Goal: Communication & Community: Answer question/provide support

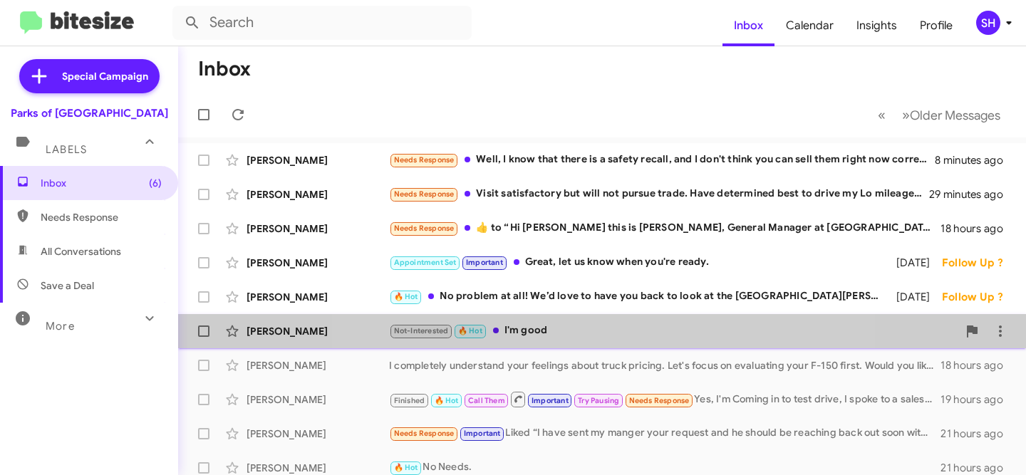
click at [588, 328] on div "Not-Interested 🔥 Hot I'm good" at bounding box center [673, 331] width 568 height 16
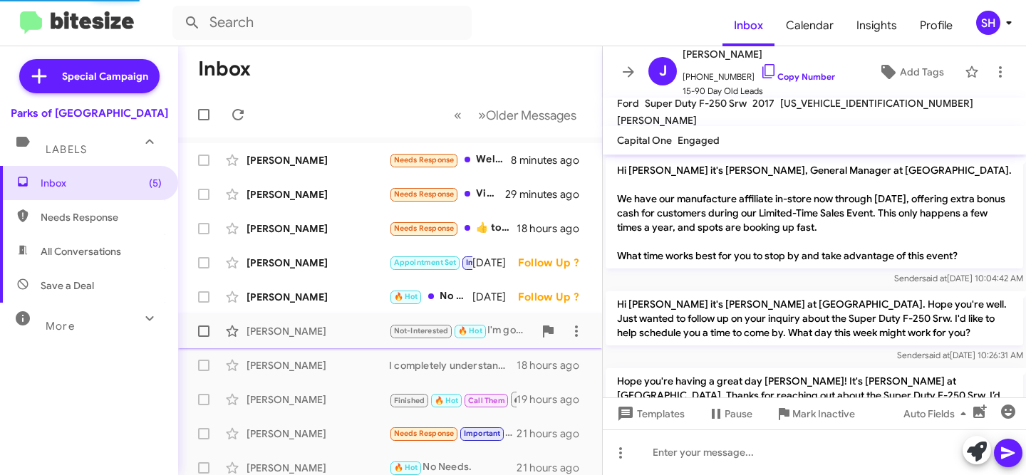
scroll to position [374, 0]
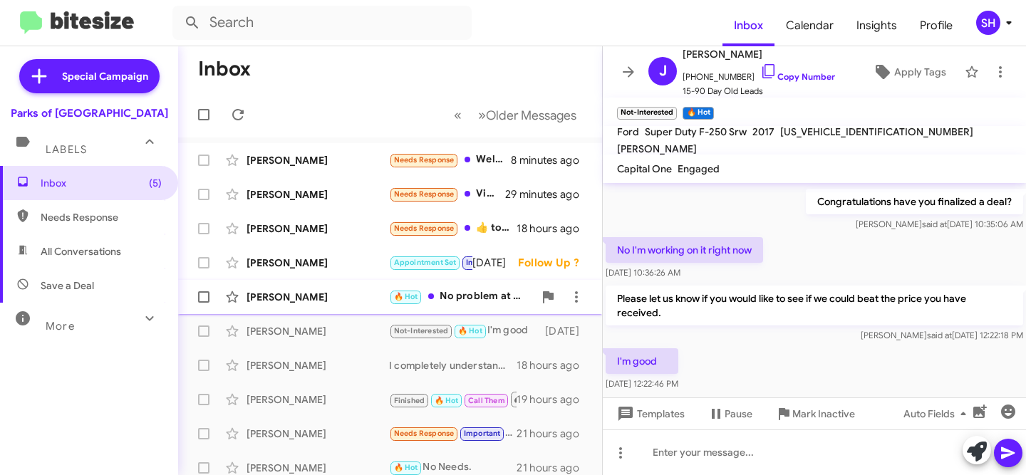
click at [318, 287] on div "[PERSON_NAME] 🔥 Hot No problem at all! We’d love to have you back to look at th…" at bounding box center [389, 297] width 401 height 28
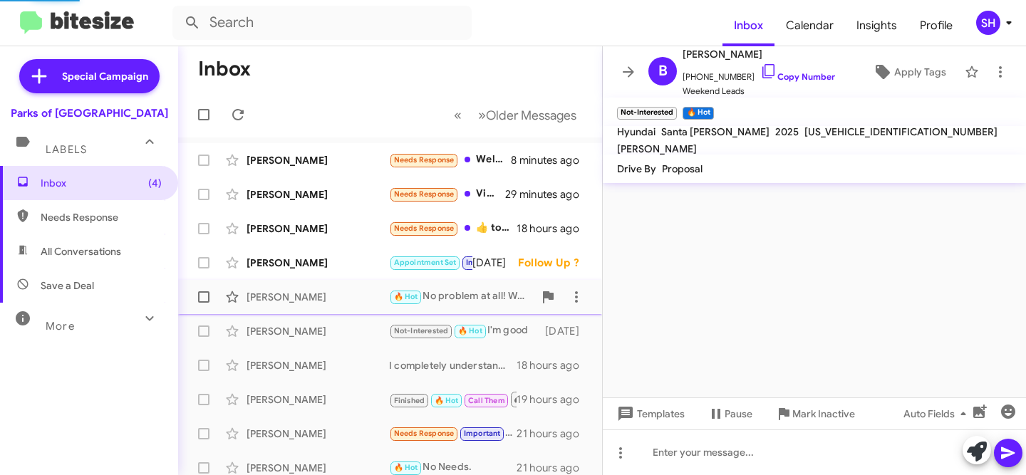
scroll to position [699, 0]
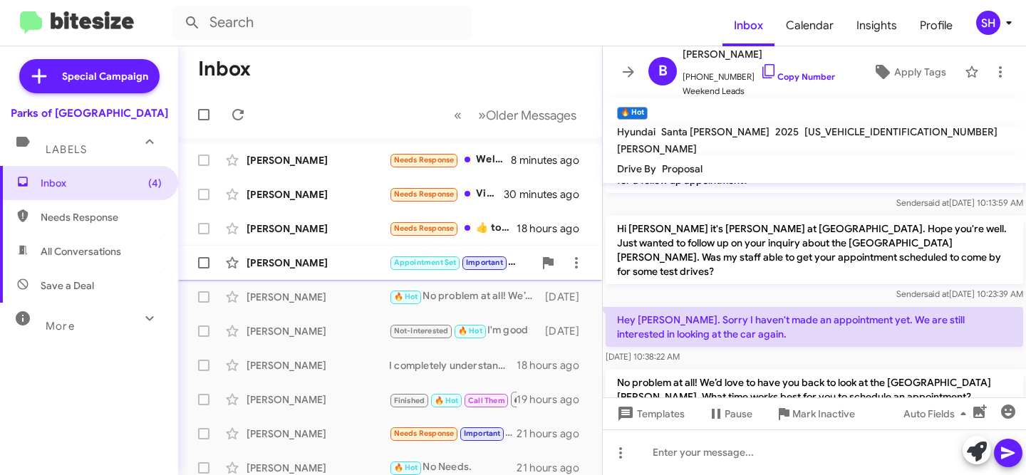
click at [313, 266] on div "[PERSON_NAME]" at bounding box center [317, 263] width 142 height 14
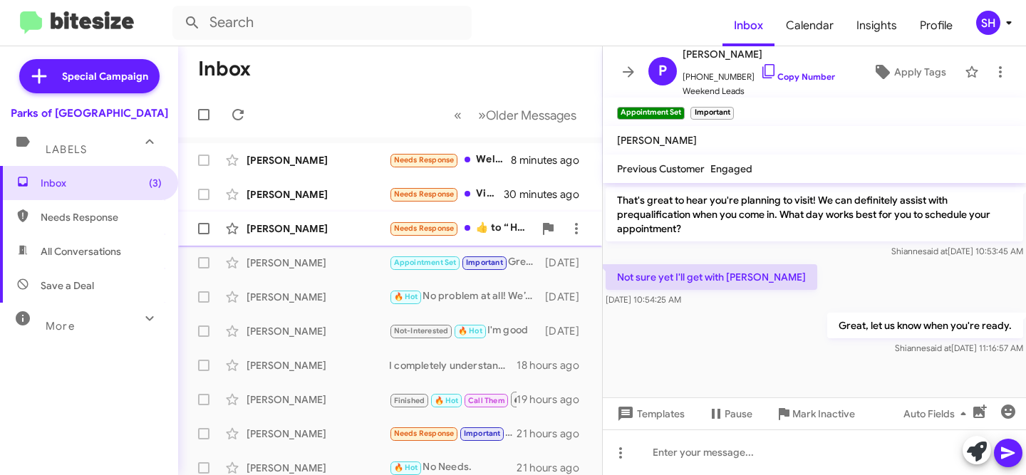
click at [326, 229] on div "[PERSON_NAME]" at bounding box center [317, 229] width 142 height 14
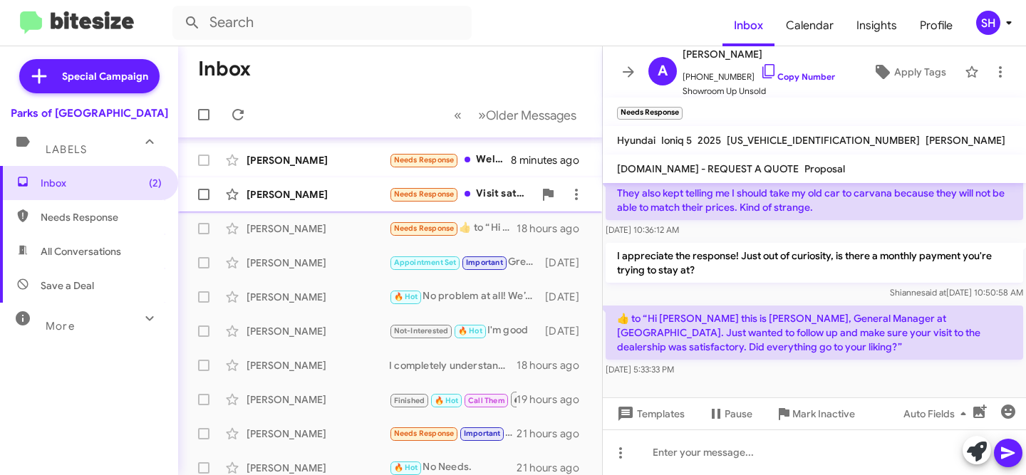
scroll to position [2, 0]
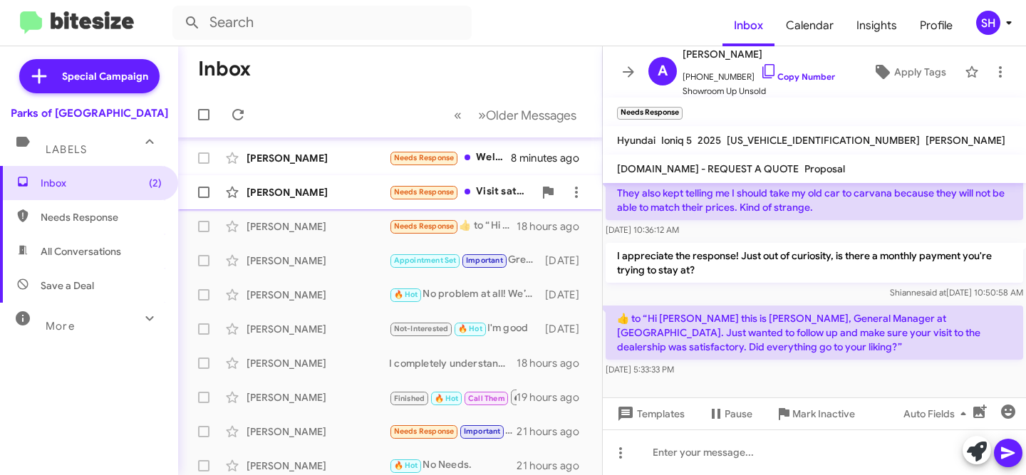
click at [321, 193] on div "[PERSON_NAME]" at bounding box center [317, 192] width 142 height 14
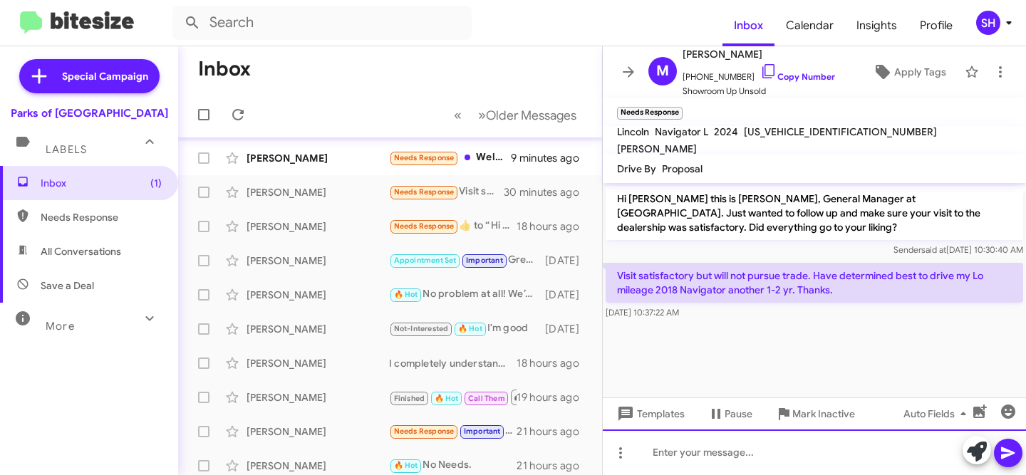
click at [744, 458] on div at bounding box center [814, 453] width 423 height 46
click at [724, 447] on div at bounding box center [814, 453] width 423 height 46
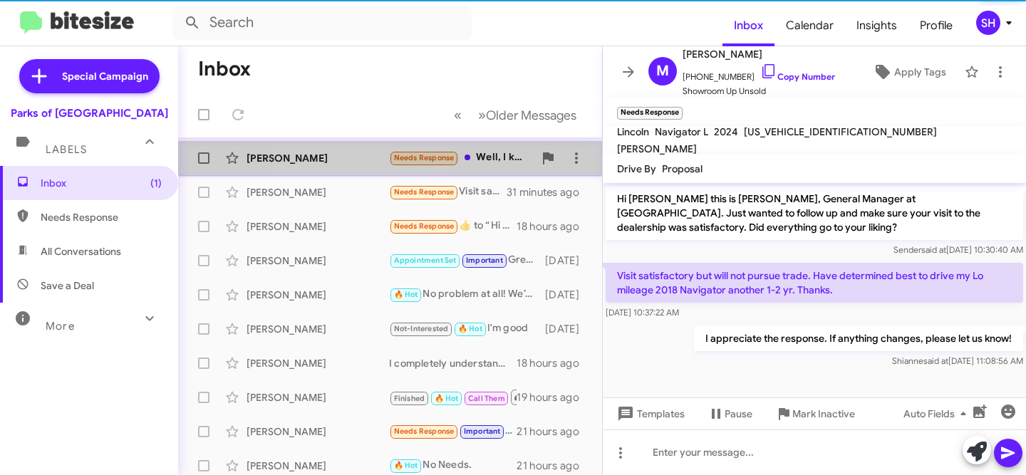
click at [347, 168] on div "[PERSON_NAME] Needs Response Well, I know that there is a safety recall, and I …" at bounding box center [389, 158] width 401 height 28
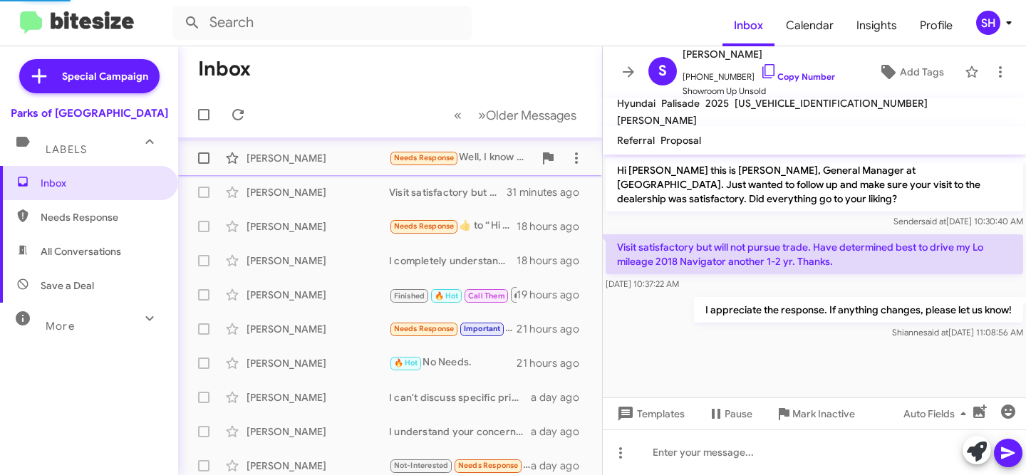
scroll to position [1088, 0]
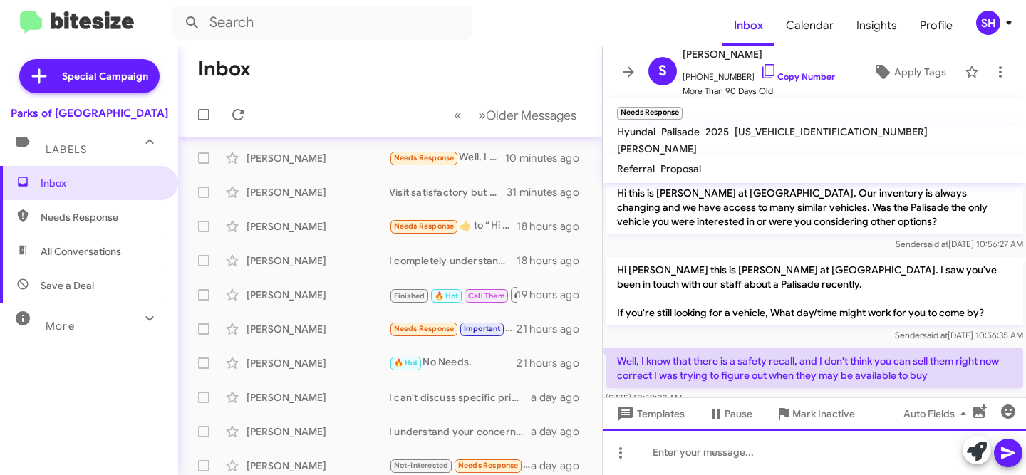
click at [754, 451] on div at bounding box center [814, 453] width 423 height 46
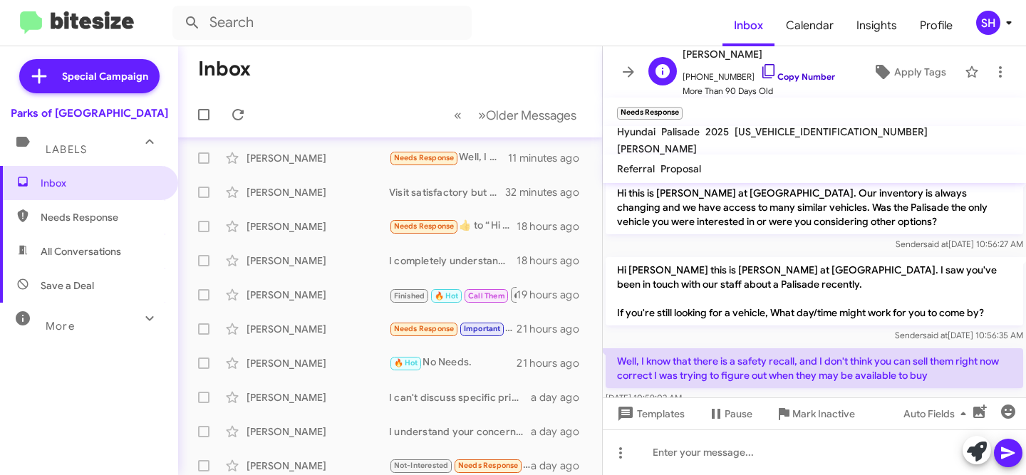
click at [806, 82] on link "Copy Number" at bounding box center [797, 76] width 75 height 11
